Goal: Find specific page/section: Find specific page/section

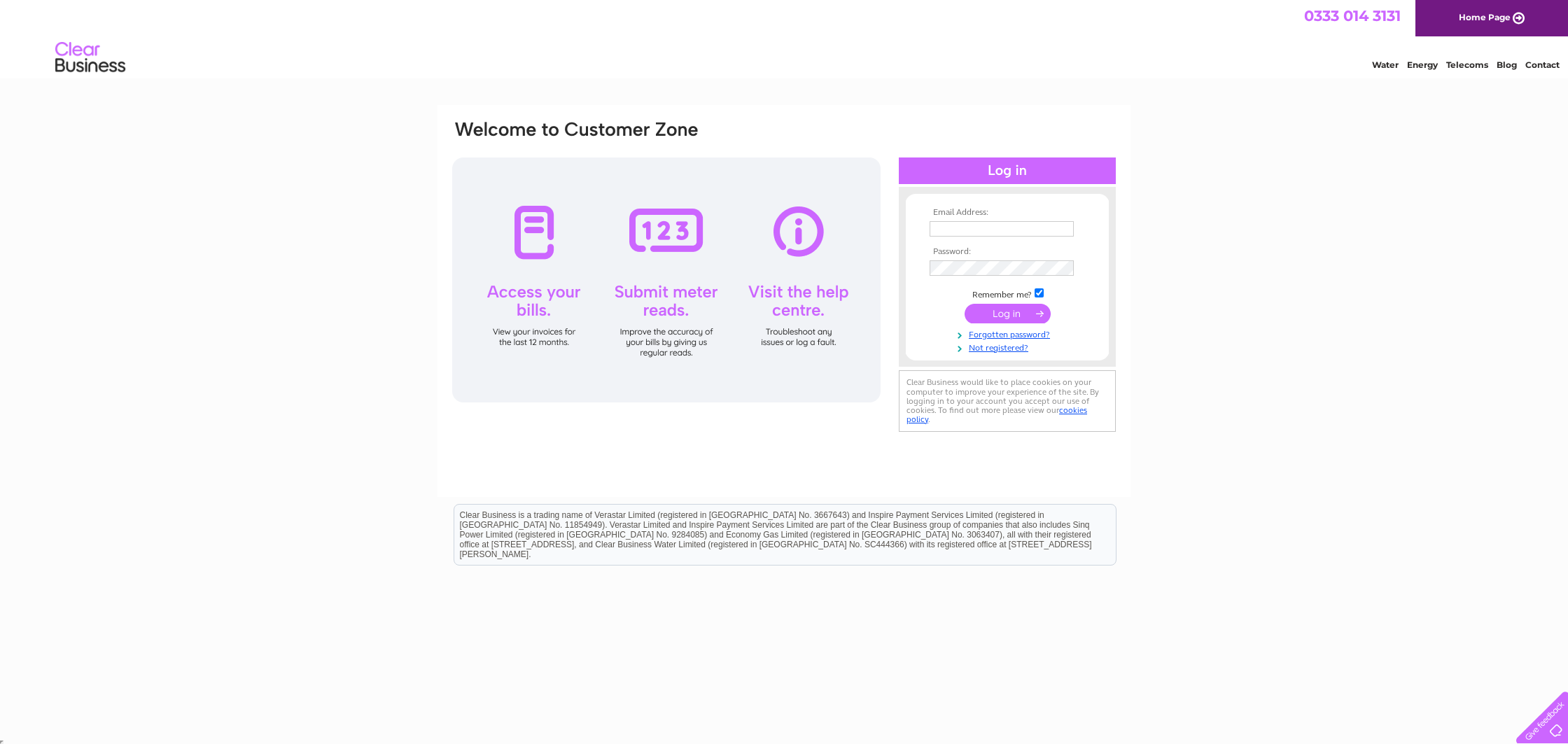
type input "office@angelrestaurant.co.uk"
click at [1013, 317] on input "submit" at bounding box center [1008, 313] width 86 height 20
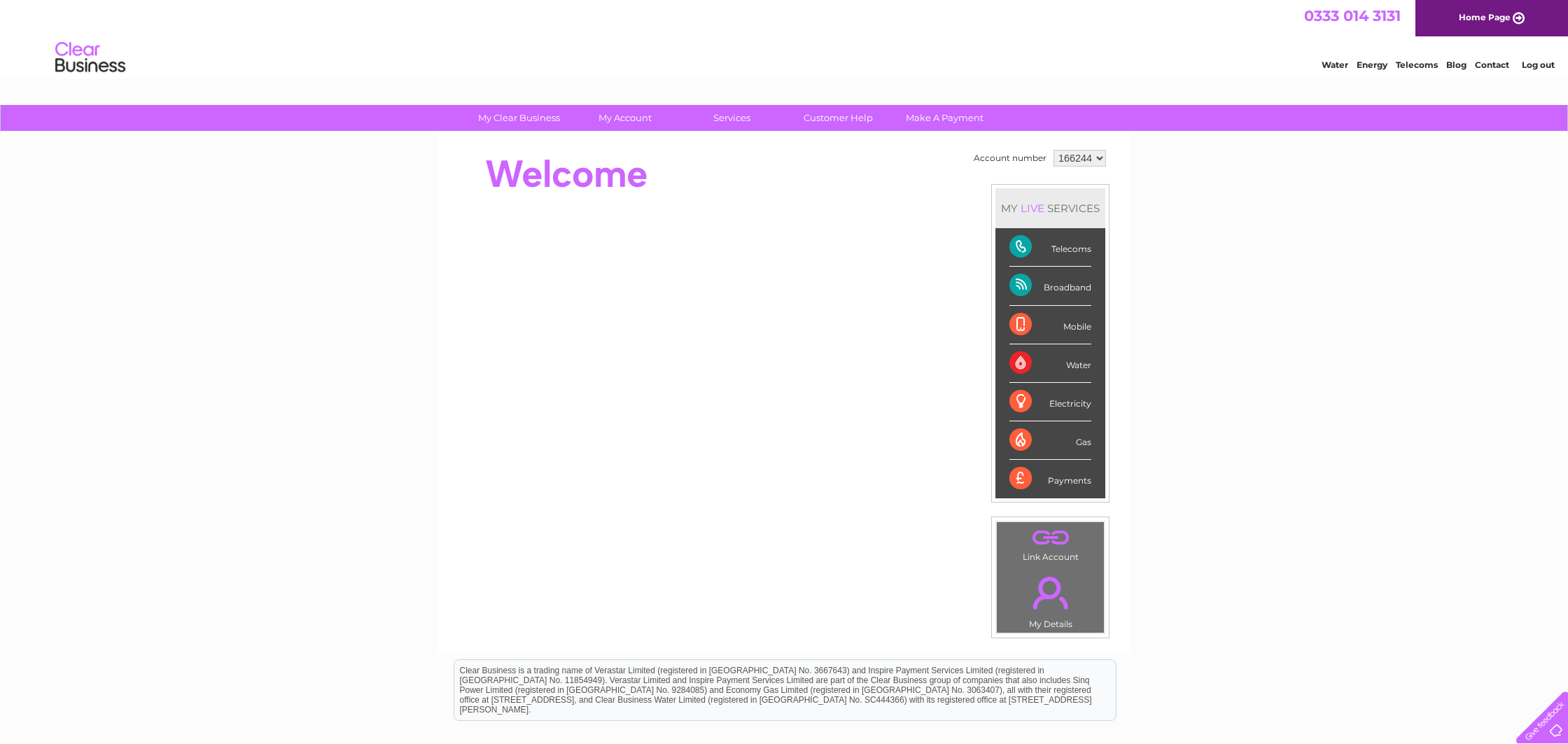
click at [1034, 207] on div "LIVE" at bounding box center [1033, 209] width 29 height 14
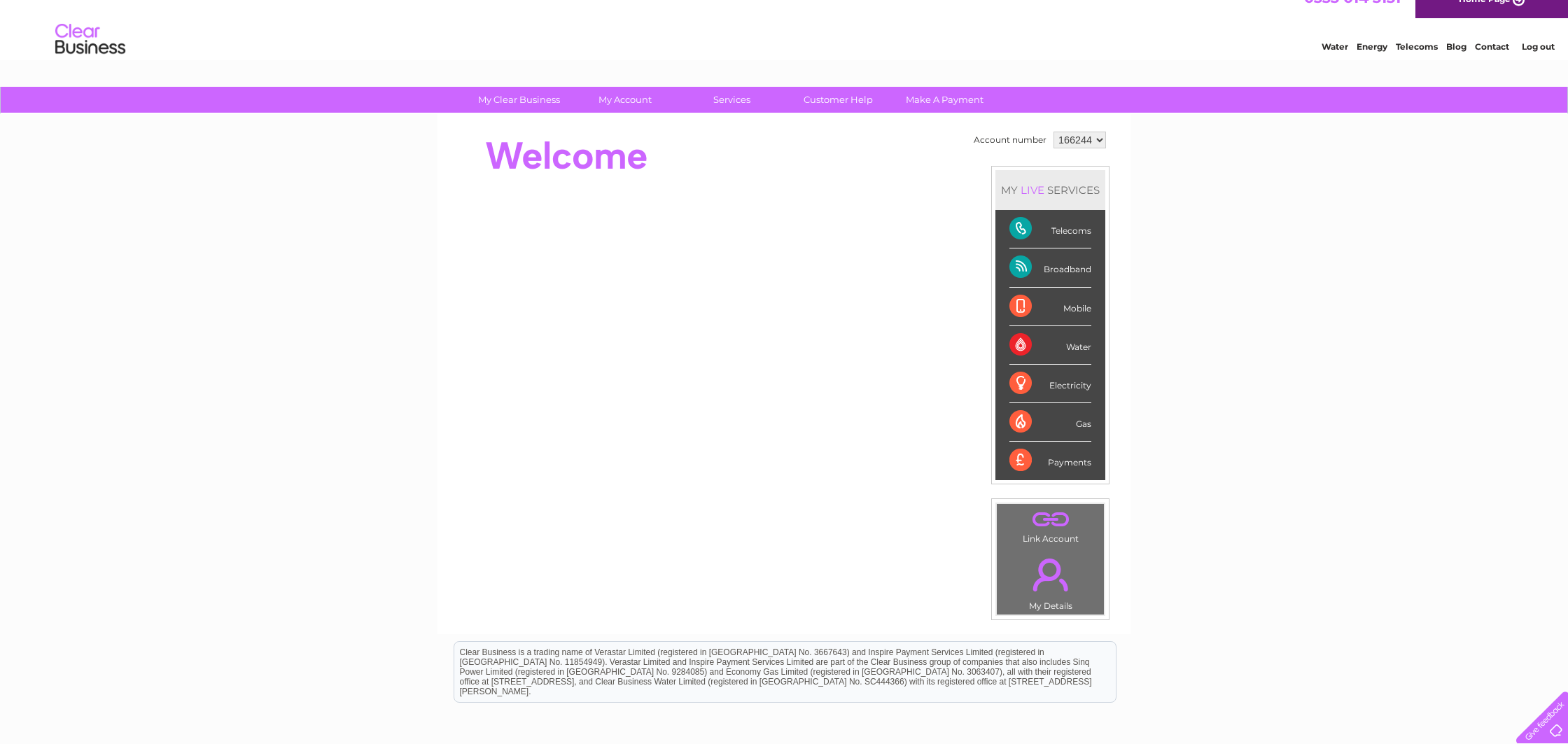
scroll to position [20, 0]
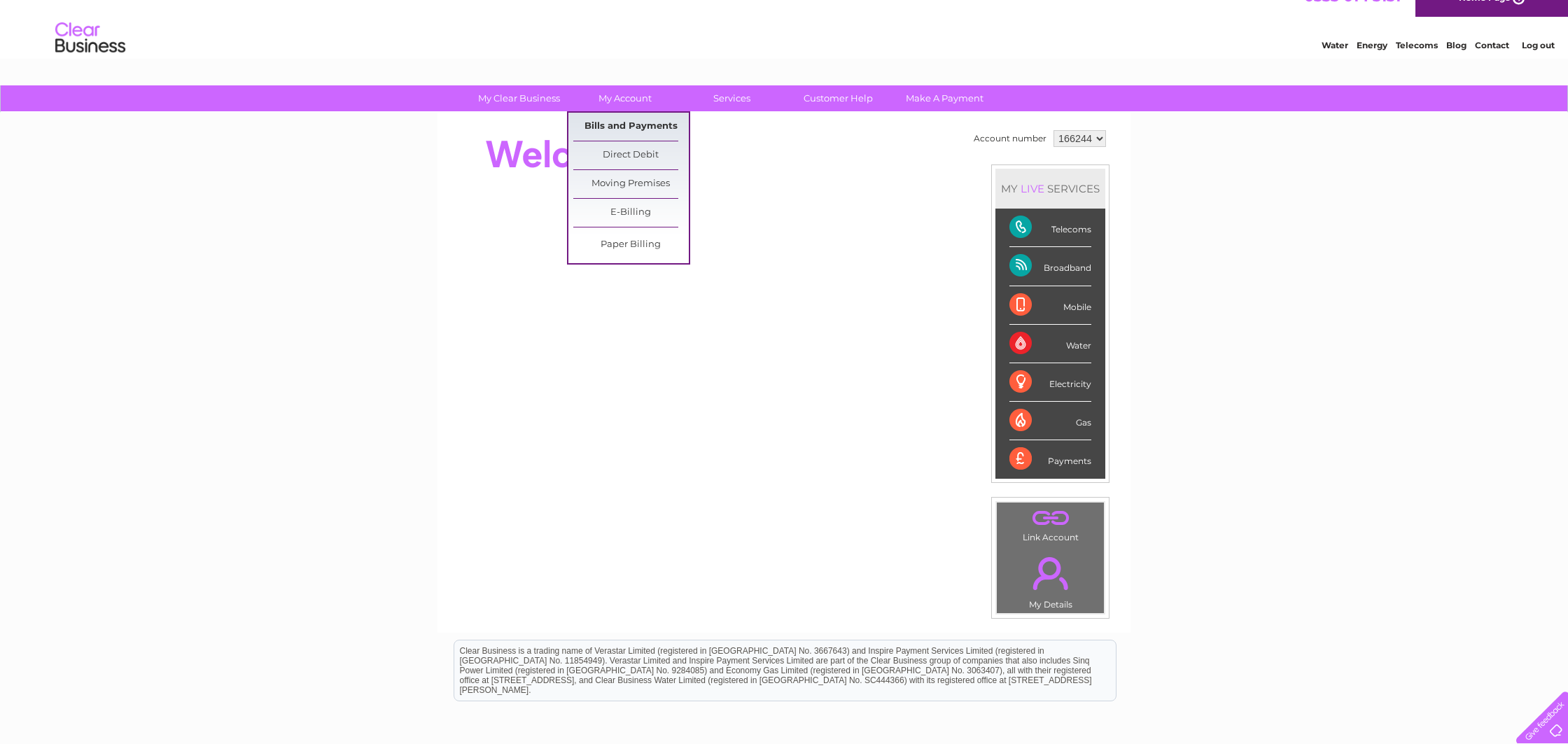
click at [623, 124] on link "Bills and Payments" at bounding box center [630, 126] width 116 height 28
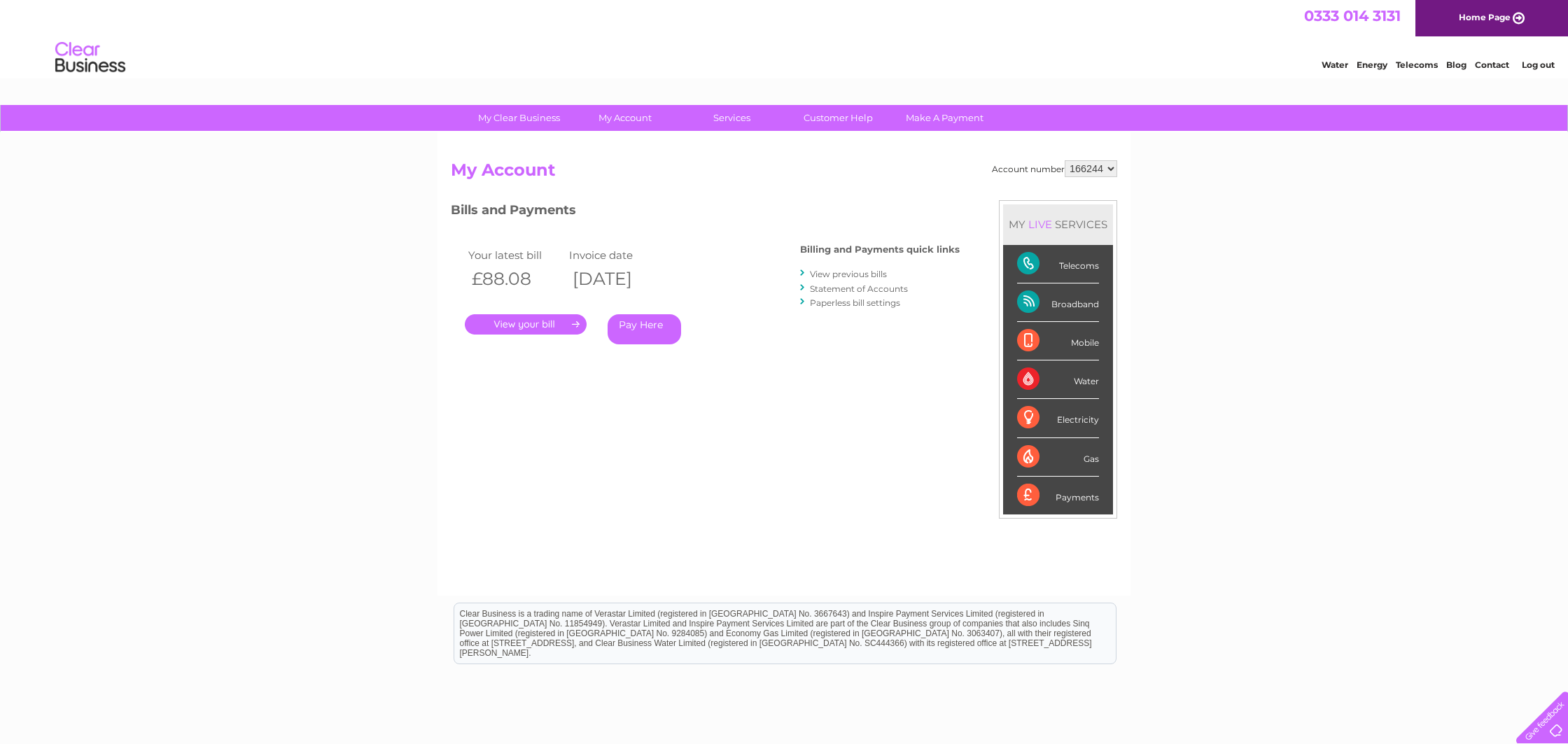
click at [547, 323] on link "." at bounding box center [526, 324] width 122 height 21
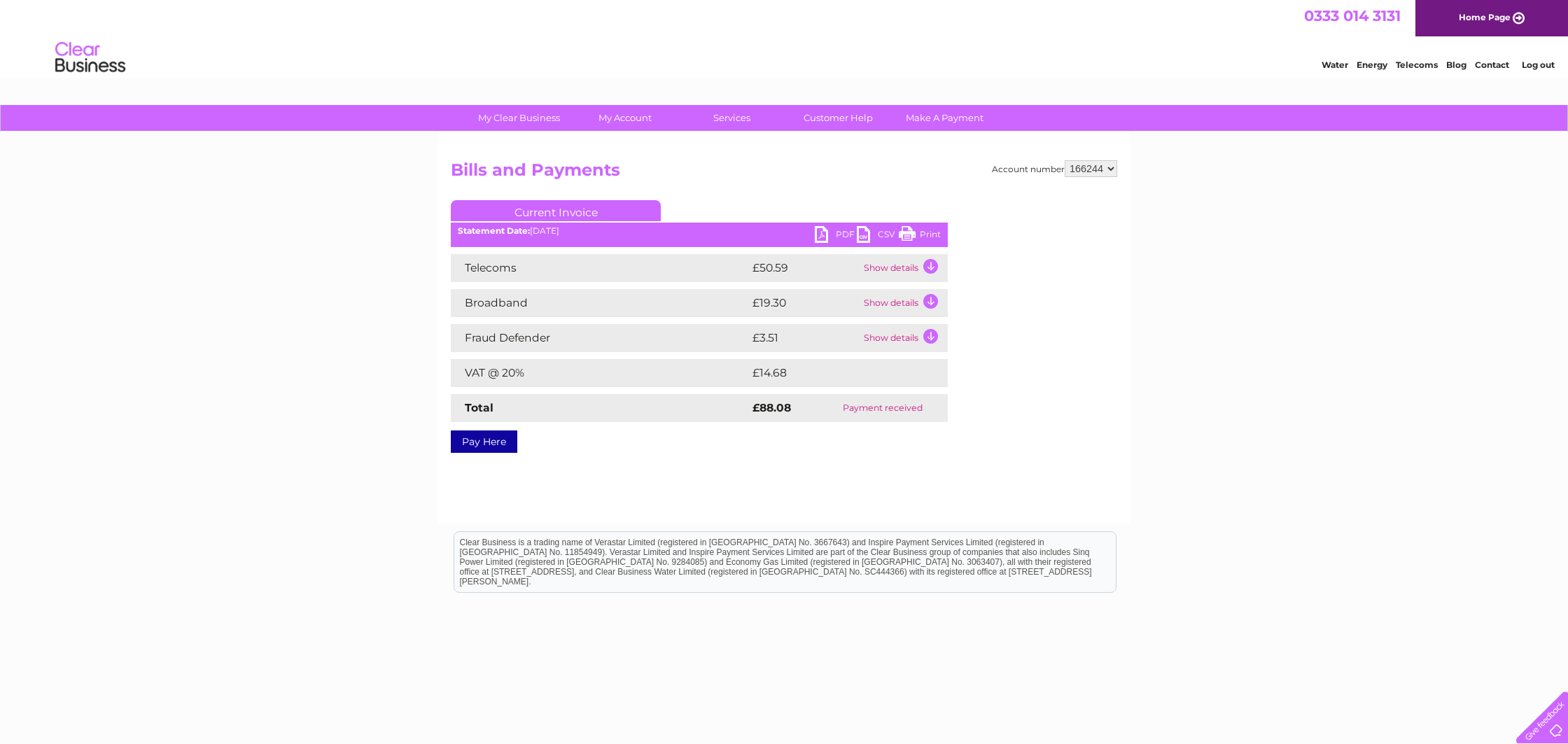
click at [841, 232] on link "PDF" at bounding box center [835, 237] width 42 height 21
